Goal: Task Accomplishment & Management: Use online tool/utility

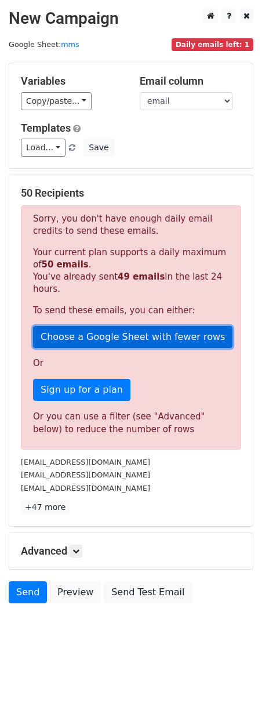
click at [102, 326] on link "Choose a Google Sheet with fewer rows" at bounding box center [133, 337] width 200 height 22
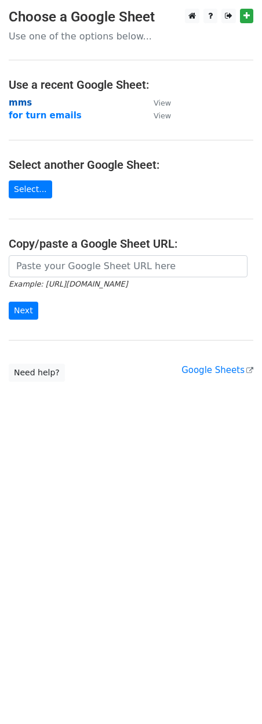
click at [22, 99] on strong "mms" at bounding box center [20, 103] width 23 height 10
click at [17, 101] on strong "mms" at bounding box center [20, 103] width 23 height 10
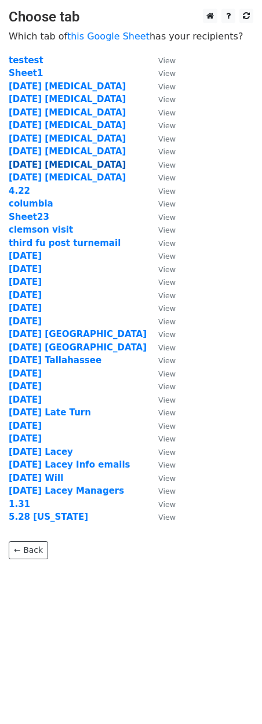
click at [21, 164] on strong "10.9.25 capex" at bounding box center [67, 165] width 117 height 10
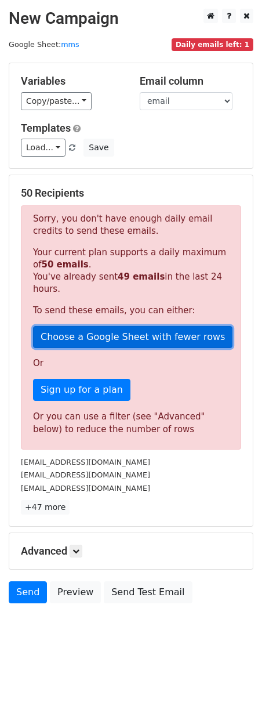
click at [66, 329] on link "Choose a Google Sheet with fewer rows" at bounding box center [133, 337] width 200 height 22
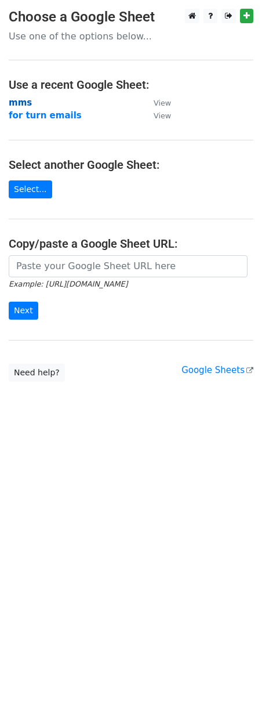
click at [18, 102] on strong "mms" at bounding box center [20, 103] width 23 height 10
click at [20, 100] on strong "mms" at bounding box center [20, 103] width 23 height 10
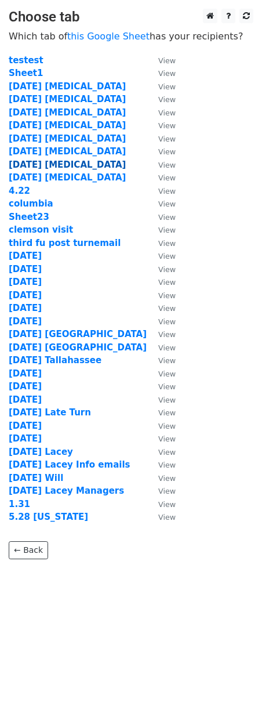
click at [29, 164] on strong "[DATE] [MEDICAL_DATA]" at bounding box center [67, 165] width 117 height 10
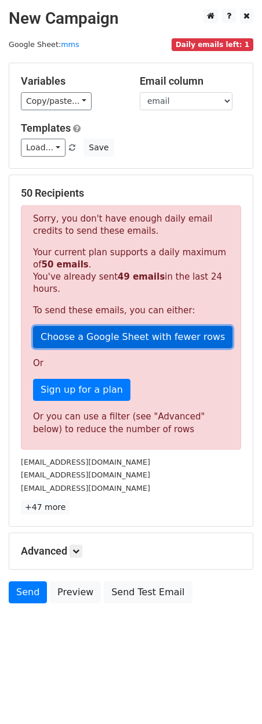
click at [108, 326] on link "Choose a Google Sheet with fewer rows" at bounding box center [133, 337] width 200 height 22
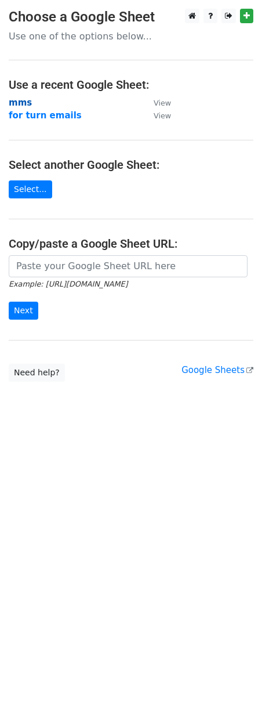
click at [20, 106] on strong "mms" at bounding box center [20, 103] width 23 height 10
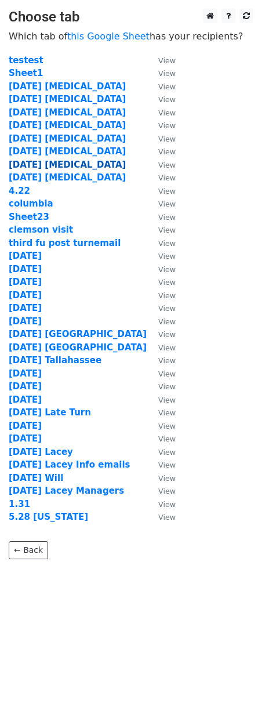
click at [34, 164] on strong "10.9.25 capex" at bounding box center [67, 165] width 117 height 10
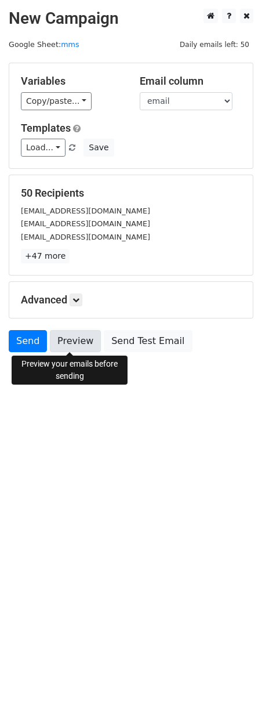
click at [68, 346] on link "Preview" at bounding box center [75, 341] width 51 height 22
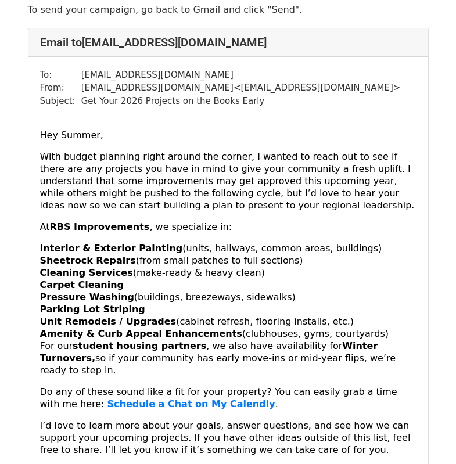
scroll to position [58, 0]
